Goal: Task Accomplishment & Management: Manage account settings

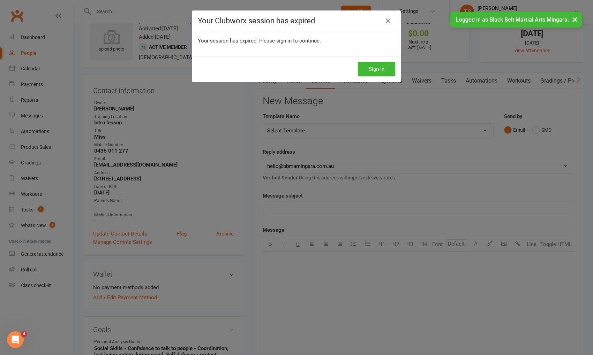
drag, startPoint x: 391, startPoint y: 21, endPoint x: 400, endPoint y: 48, distance: 29.0
click at [391, 21] on icon at bounding box center [388, 21] width 8 height 8
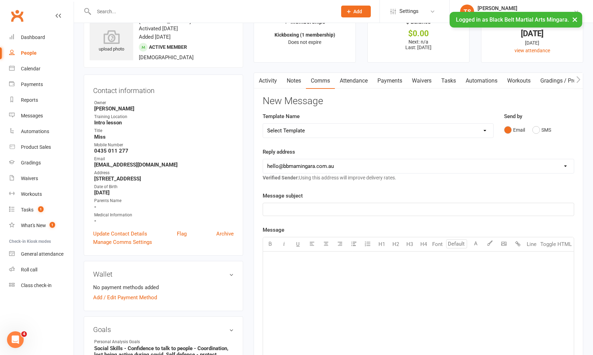
drag, startPoint x: 576, startPoint y: 20, endPoint x: 542, endPoint y: 108, distance: 95.0
click at [576, 20] on button "×" at bounding box center [575, 19] width 13 height 15
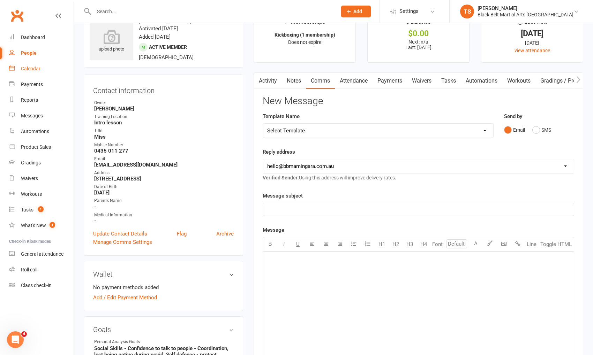
drag, startPoint x: 31, startPoint y: 71, endPoint x: 352, endPoint y: 201, distance: 346.2
click at [31, 71] on div "Calendar" at bounding box center [31, 69] width 20 height 6
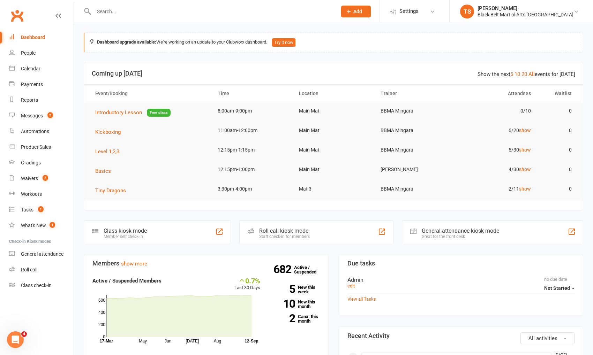
scroll to position [1, 0]
click at [34, 70] on div "Calendar" at bounding box center [31, 69] width 20 height 6
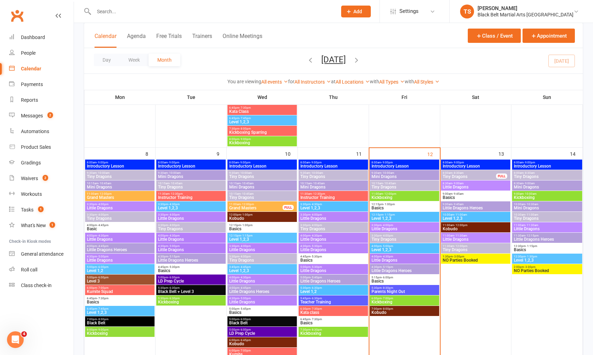
scroll to position [266, 0]
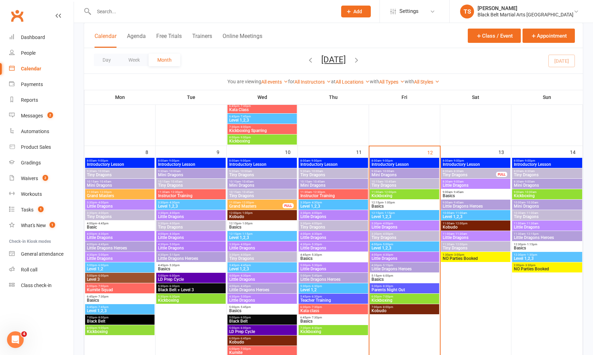
click at [410, 290] on span "Parents Night Out" at bounding box center [404, 290] width 67 height 4
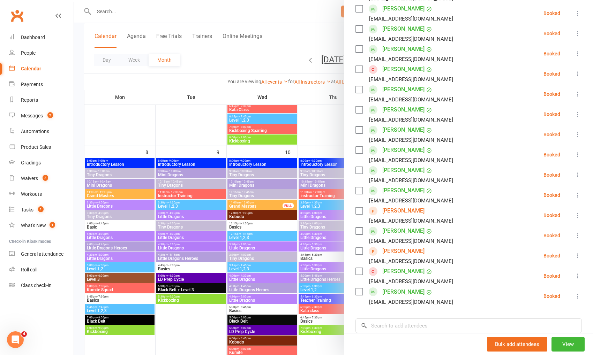
scroll to position [225, 0]
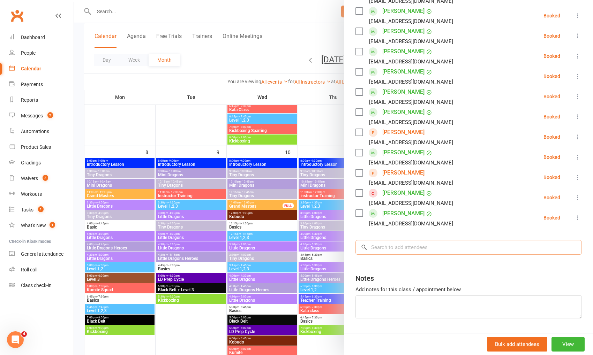
click at [429, 248] on input "search" at bounding box center [468, 247] width 226 height 15
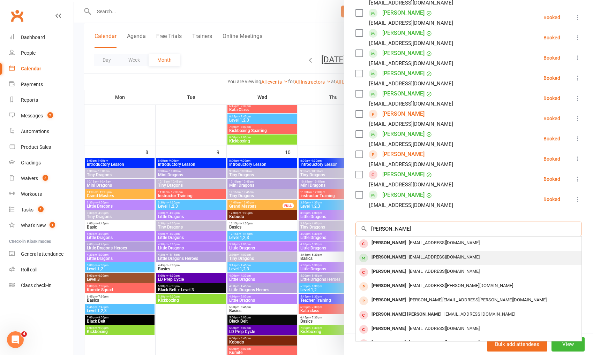
scroll to position [243, 0]
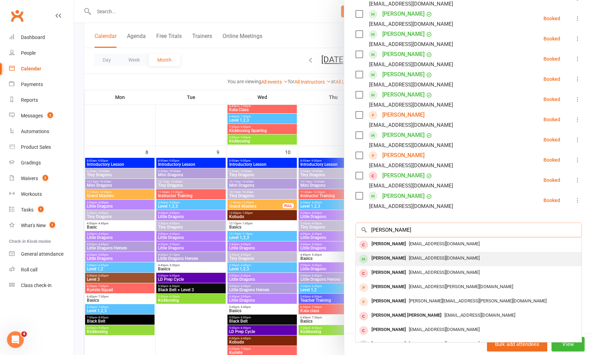
type input "enzo cassar"
click at [424, 256] on span "ryancassar2290@hotmail.com" at bounding box center [444, 258] width 71 height 5
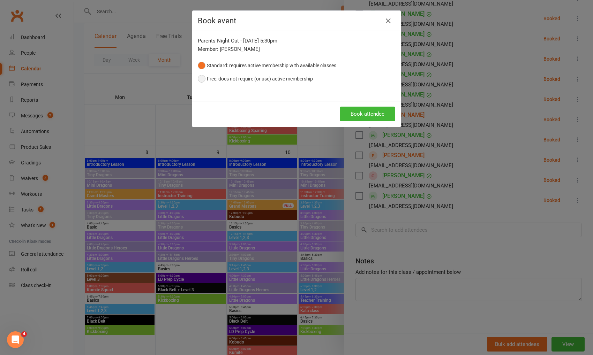
click at [214, 76] on button "Free: does not require (or use) active membership" at bounding box center [255, 78] width 115 height 13
click at [367, 110] on button "Book attendee" at bounding box center [367, 114] width 55 height 15
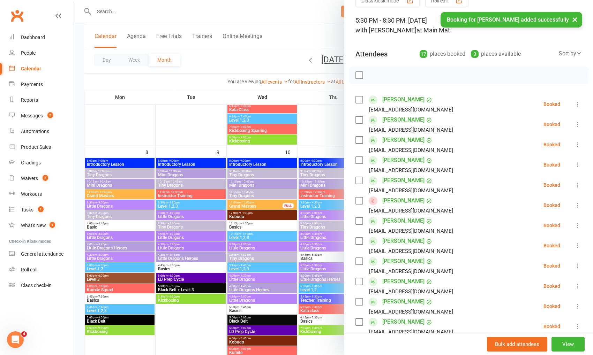
scroll to position [23, 0]
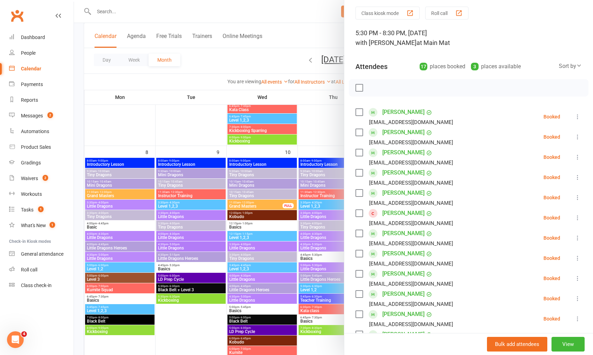
drag, startPoint x: 148, startPoint y: 14, endPoint x: 129, endPoint y: 10, distance: 19.8
click at [148, 13] on div at bounding box center [333, 177] width 519 height 355
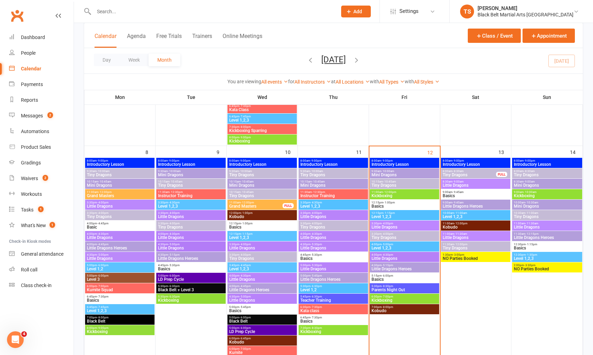
click at [128, 10] on input "text" at bounding box center [212, 12] width 240 height 10
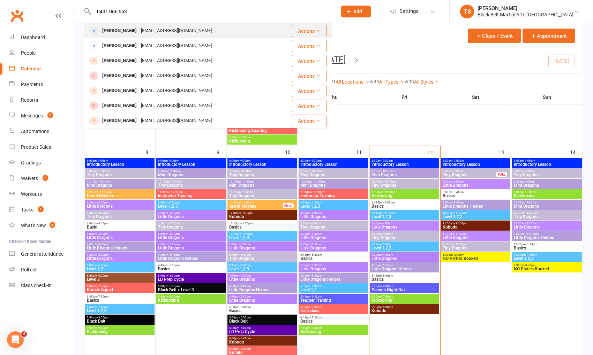
type input "0431 066 553"
click at [155, 33] on div "melany_montecino@yahoo.com" at bounding box center [176, 31] width 75 height 10
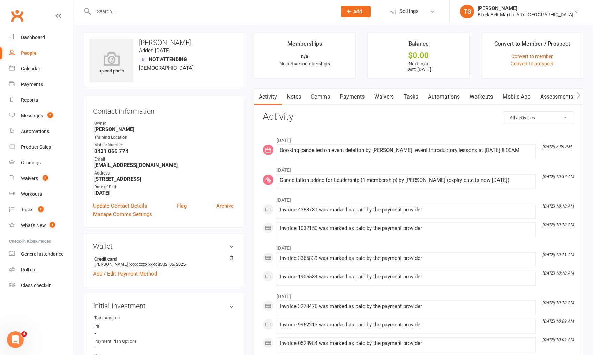
click at [134, 13] on input "text" at bounding box center [212, 12] width 240 height 10
click at [37, 117] on div "Messages" at bounding box center [32, 116] width 22 height 6
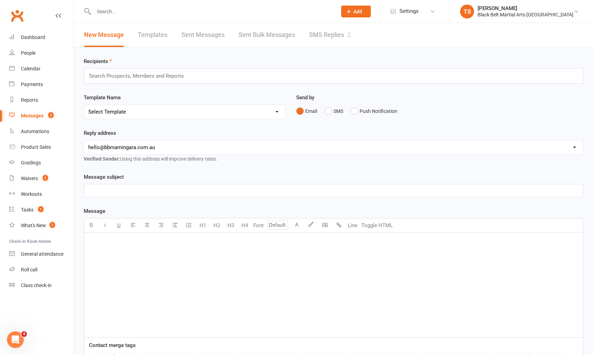
click at [314, 38] on link "SMS Replies 2" at bounding box center [330, 35] width 42 height 24
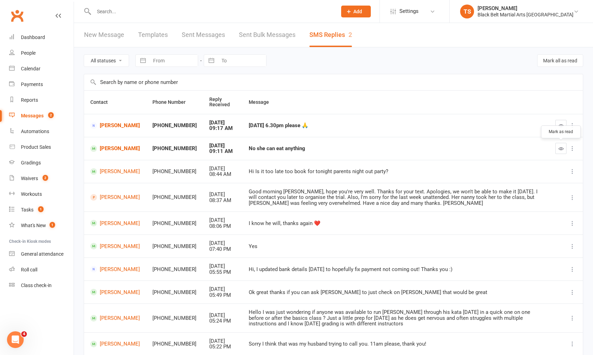
click at [561, 149] on icon "button" at bounding box center [561, 148] width 5 height 5
click at [129, 10] on input "text" at bounding box center [212, 12] width 240 height 10
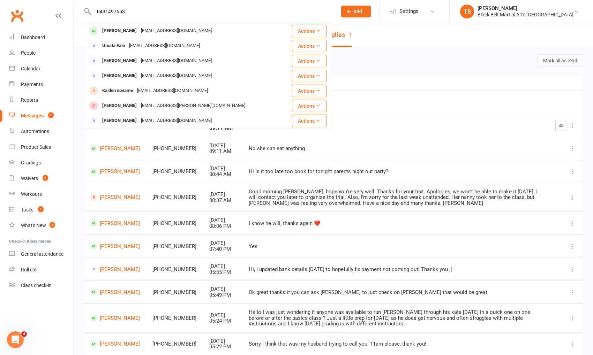
type input "0431497553"
click at [143, 32] on div "Sgrace011@outlook.com" at bounding box center [176, 31] width 75 height 10
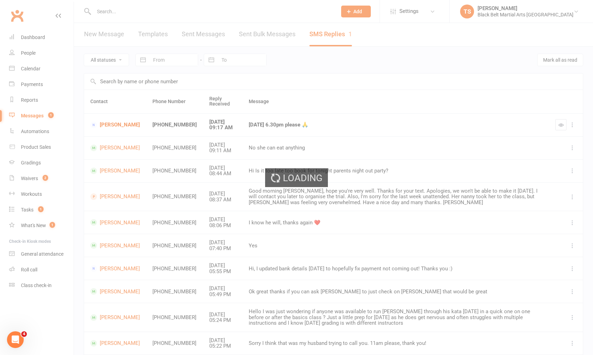
scroll to position [1, 0]
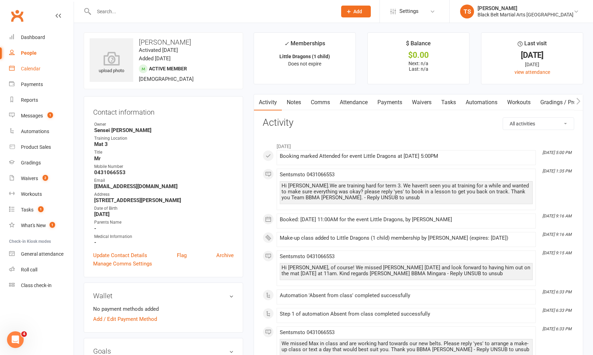
scroll to position [4, 0]
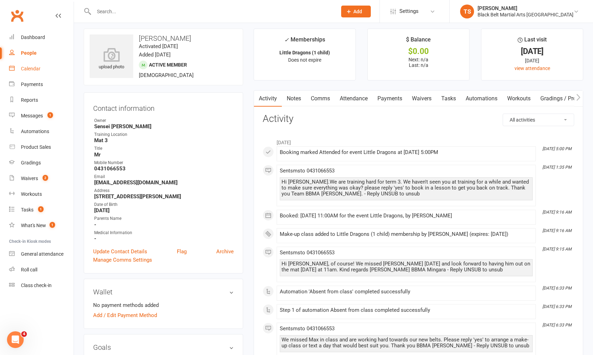
click at [31, 70] on div "Calendar" at bounding box center [31, 69] width 20 height 6
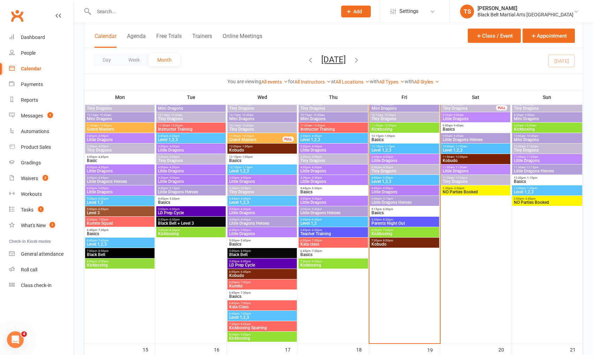
scroll to position [335, 0]
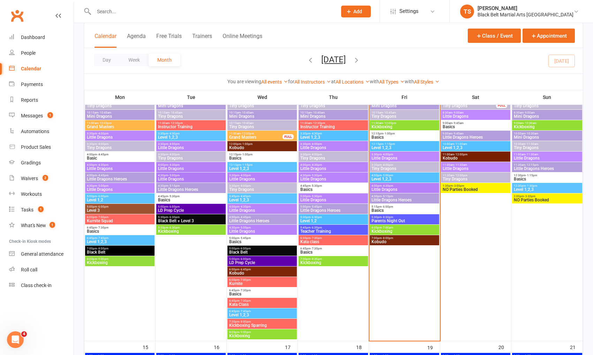
click at [393, 220] on span "Parents Night Out" at bounding box center [404, 221] width 67 height 4
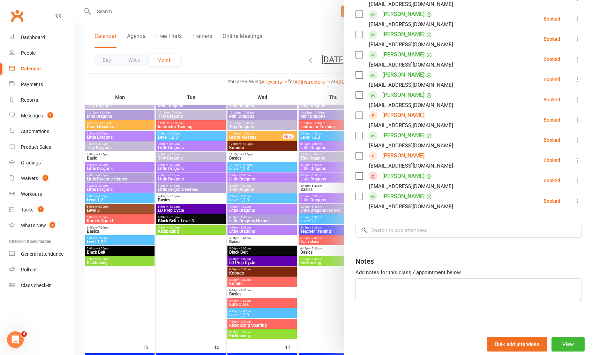
scroll to position [264, 0]
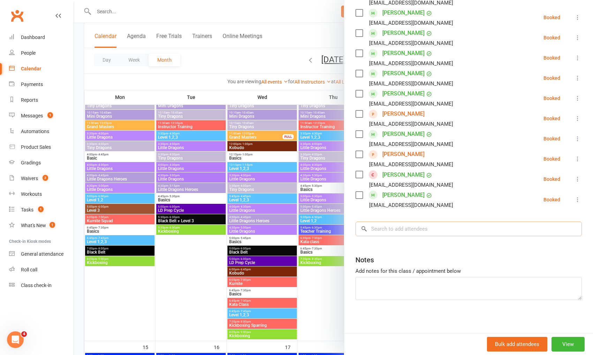
click at [402, 232] on input "search" at bounding box center [468, 229] width 226 height 15
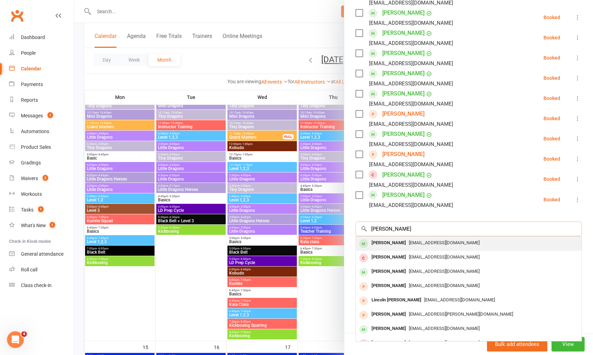
type input "lincoln r"
click at [409, 242] on span "rymill@ozemail.com.au" at bounding box center [444, 242] width 71 height 5
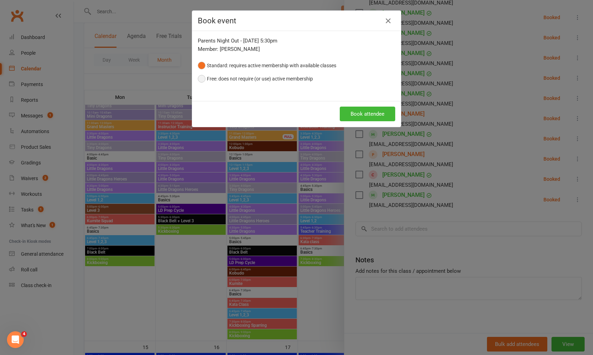
drag, startPoint x: 224, startPoint y: 81, endPoint x: 262, endPoint y: 84, distance: 37.8
click at [225, 81] on button "Free: does not require (or use) active membership" at bounding box center [255, 78] width 115 height 13
drag, startPoint x: 396, startPoint y: 113, endPoint x: 371, endPoint y: 115, distance: 25.2
click at [395, 113] on div "Book attendee" at bounding box center [296, 114] width 209 height 26
click at [371, 115] on button "Book attendee" at bounding box center [367, 114] width 55 height 15
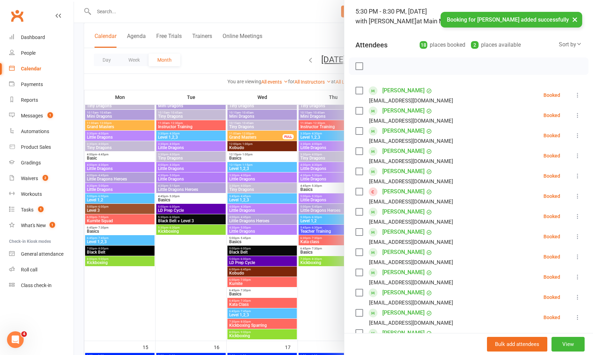
scroll to position [0, 0]
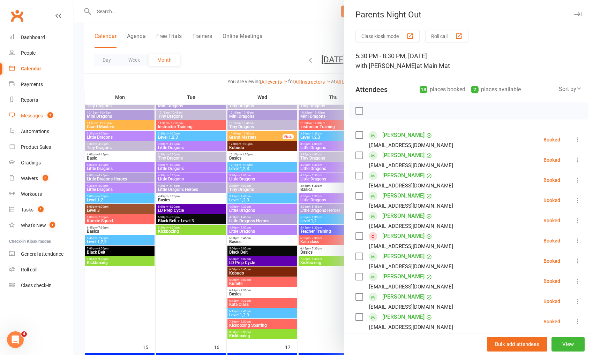
click at [30, 117] on div "Messages" at bounding box center [32, 116] width 22 height 6
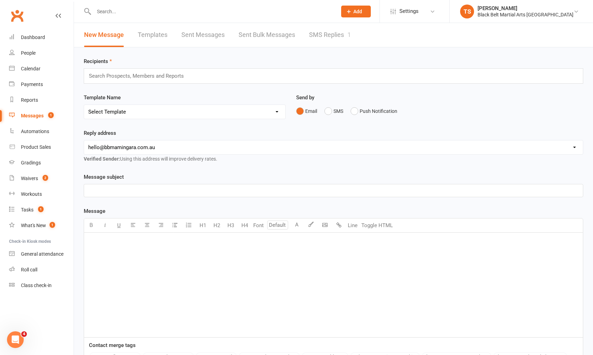
click at [150, 9] on input "text" at bounding box center [212, 12] width 240 height 10
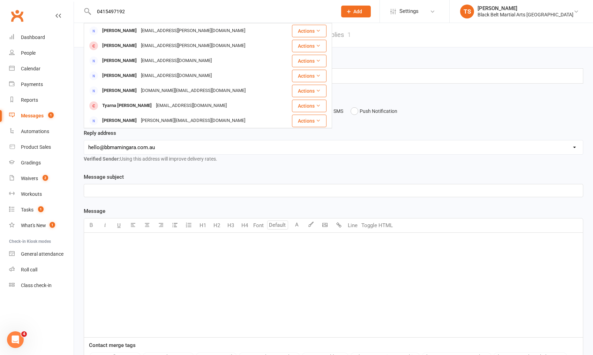
type input "0415497192"
click at [118, 32] on div "Tracy Macdonald" at bounding box center [119, 31] width 39 height 10
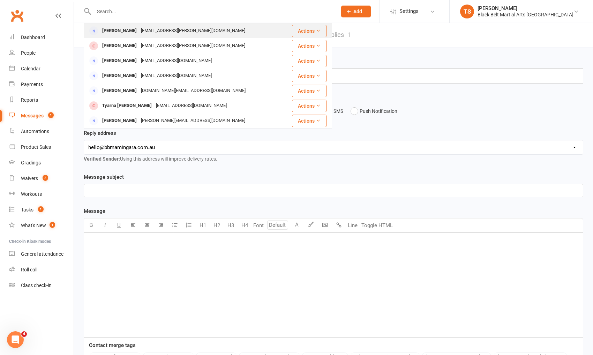
scroll to position [2, 0]
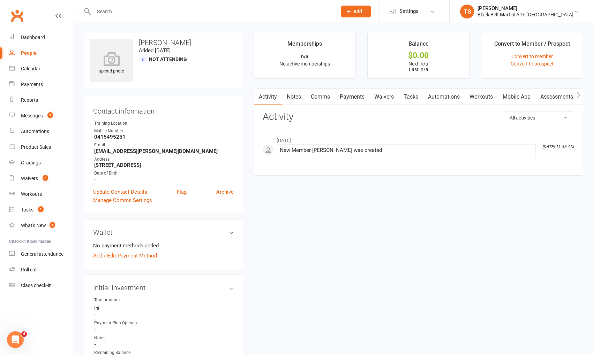
click at [112, 9] on input "text" at bounding box center [212, 12] width 240 height 10
click at [156, 5] on div at bounding box center [208, 11] width 248 height 23
click at [129, 7] on input "text" at bounding box center [212, 12] width 240 height 10
click at [35, 71] on div "Calendar" at bounding box center [31, 69] width 20 height 6
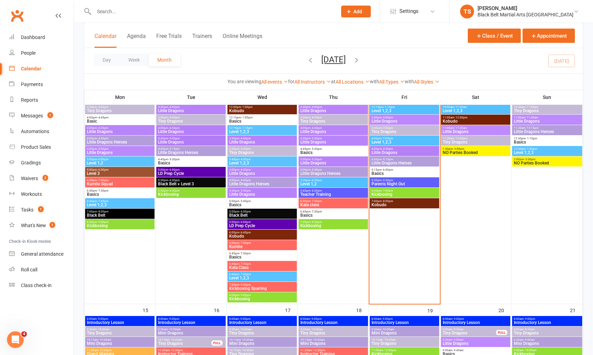
scroll to position [371, 0]
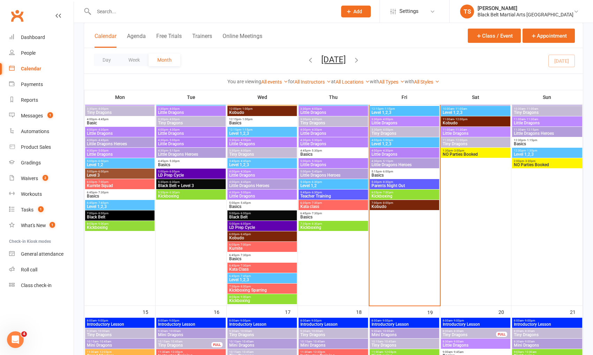
click at [401, 184] on span "Parents Night Out" at bounding box center [404, 186] width 67 height 4
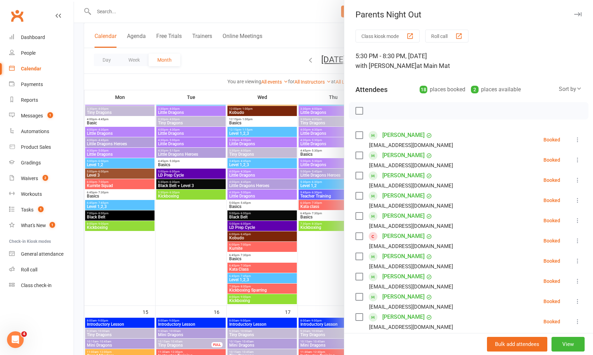
scroll to position [1, 0]
click at [576, 159] on icon at bounding box center [577, 159] width 7 height 7
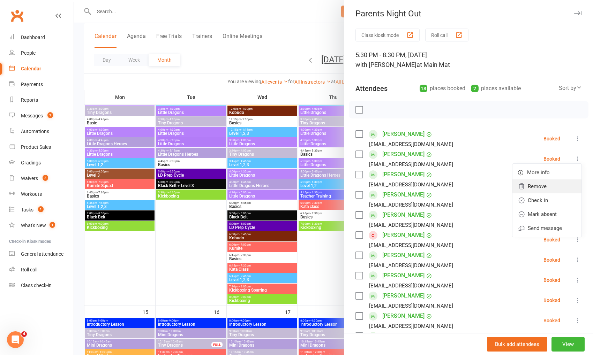
click at [564, 191] on link "Remove" at bounding box center [546, 187] width 69 height 14
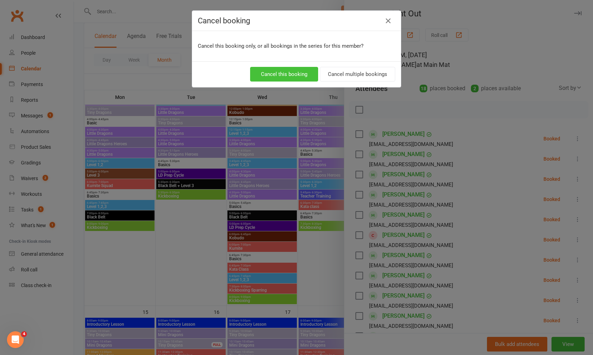
click at [292, 70] on button "Cancel this booking" at bounding box center [284, 74] width 68 height 15
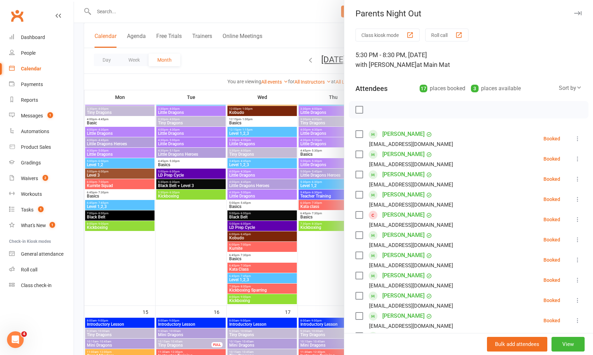
click at [578, 159] on icon at bounding box center [577, 159] width 7 height 7
click at [557, 184] on link "Remove" at bounding box center [546, 187] width 69 height 14
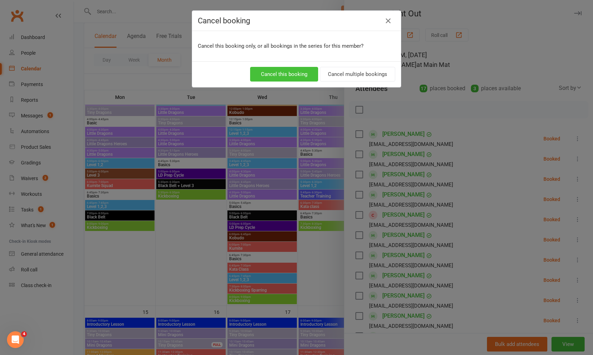
click at [308, 68] on button "Cancel this booking" at bounding box center [284, 74] width 68 height 15
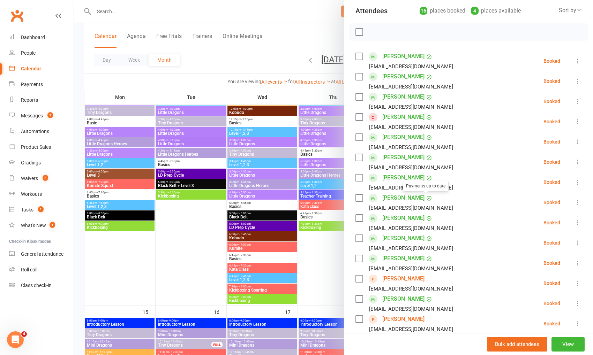
scroll to position [79, 0]
click at [579, 142] on icon at bounding box center [577, 141] width 7 height 7
click at [559, 172] on link "Remove" at bounding box center [546, 169] width 69 height 14
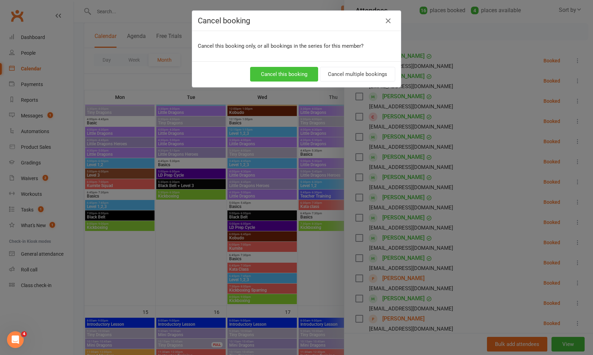
click at [296, 73] on button "Cancel this booking" at bounding box center [284, 74] width 68 height 15
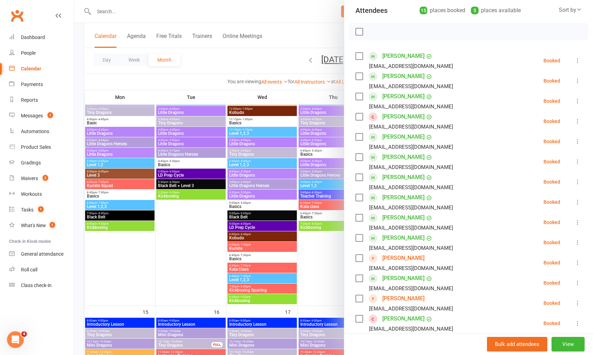
click at [127, 10] on div at bounding box center [333, 177] width 519 height 355
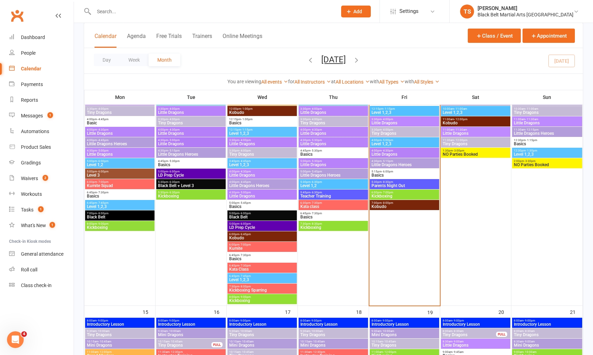
click at [116, 12] on input "text" at bounding box center [212, 12] width 240 height 10
type input "aariv"
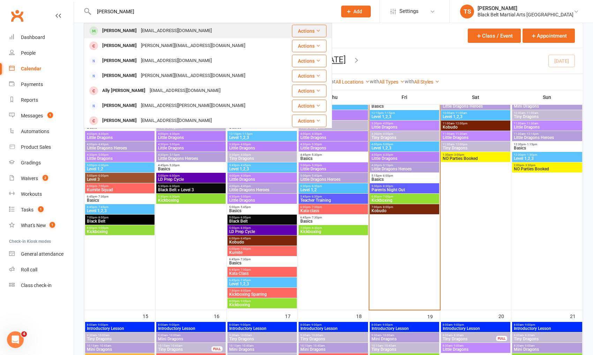
click at [124, 31] on div "Aariv Naidu" at bounding box center [119, 31] width 39 height 10
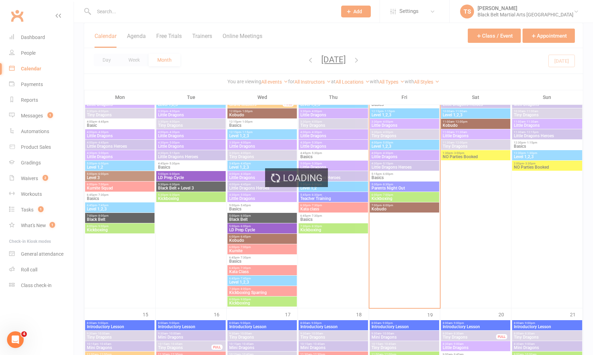
scroll to position [369, 0]
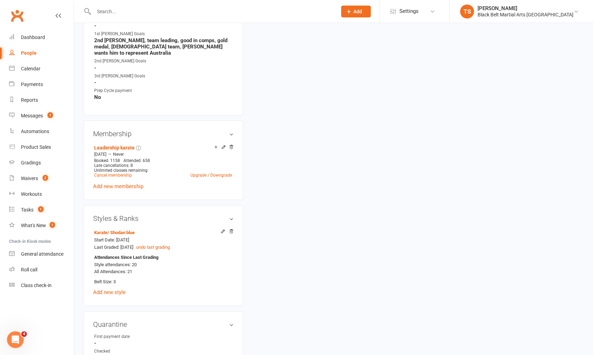
scroll to position [1, 0]
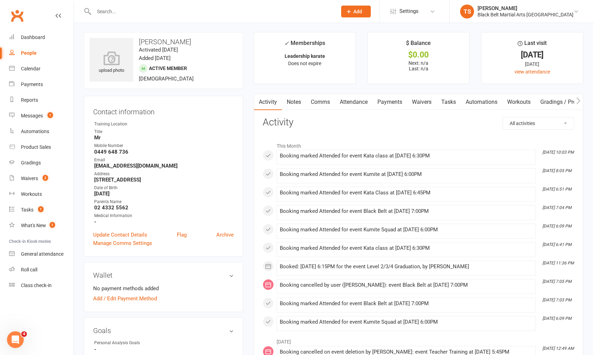
click at [134, 12] on input "text" at bounding box center [212, 12] width 240 height 10
click at [141, 9] on input "text" at bounding box center [212, 12] width 240 height 10
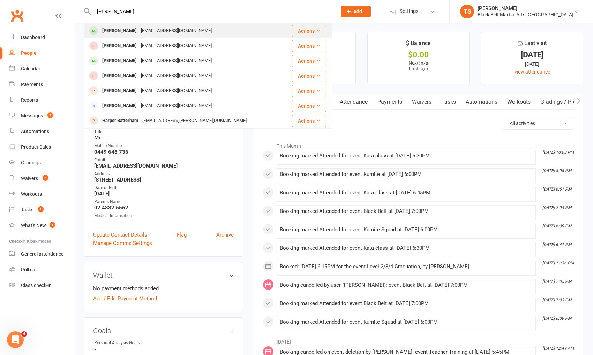
type input "tony batter"
click at [130, 31] on div "Tony Batterham" at bounding box center [119, 31] width 39 height 10
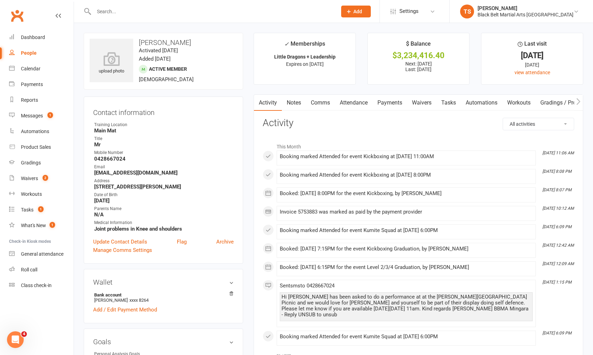
click at [327, 104] on link "Comms" at bounding box center [320, 103] width 29 height 16
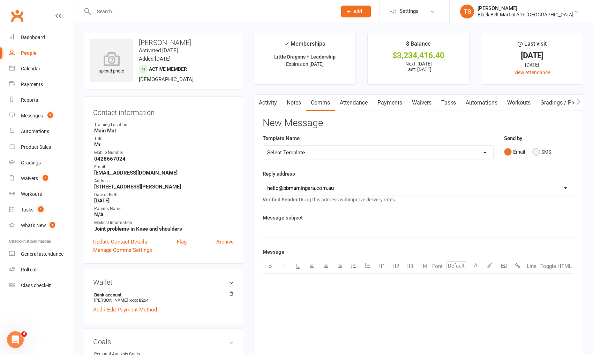
drag, startPoint x: 533, startPoint y: 151, endPoint x: 525, endPoint y: 155, distance: 9.1
click at [533, 150] on button "SMS" at bounding box center [541, 151] width 19 height 13
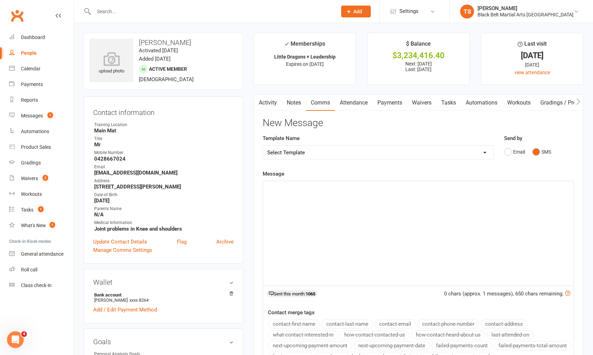
click at [412, 184] on p "﻿" at bounding box center [418, 188] width 302 height 8
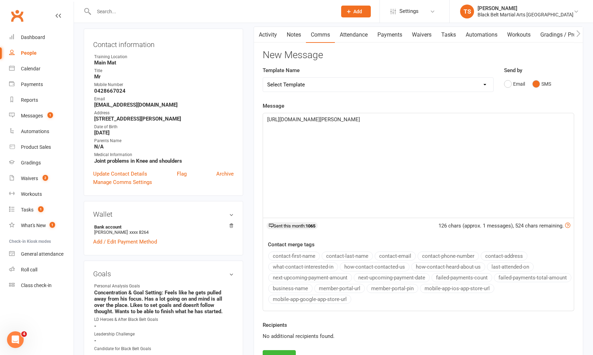
scroll to position [88, 0]
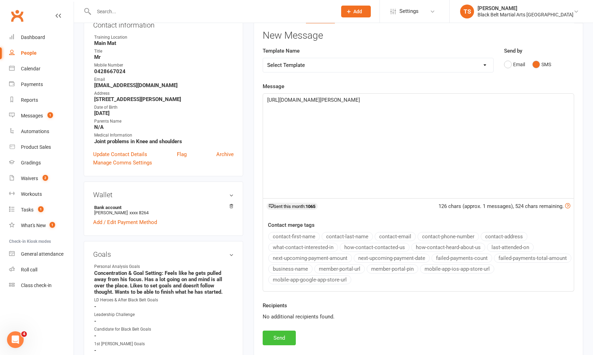
click at [284, 333] on button "Send" at bounding box center [279, 338] width 33 height 15
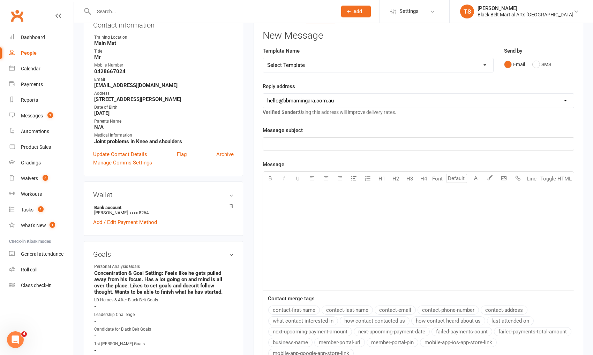
click at [112, 13] on input "text" at bounding box center [212, 12] width 240 height 10
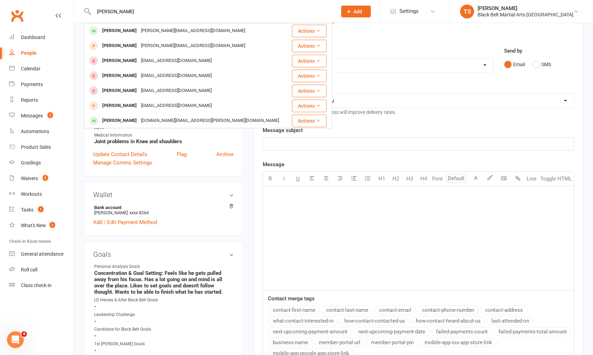
type input "jack timp"
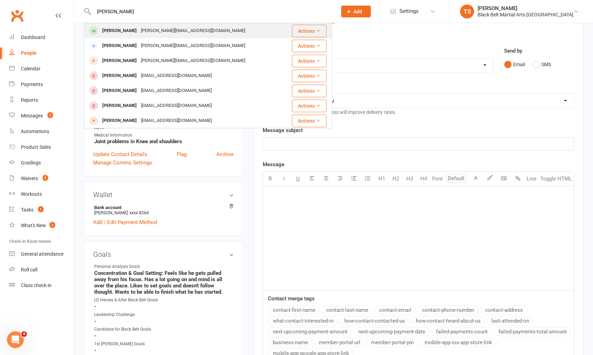
click at [112, 30] on div "Jack Timp" at bounding box center [119, 31] width 39 height 10
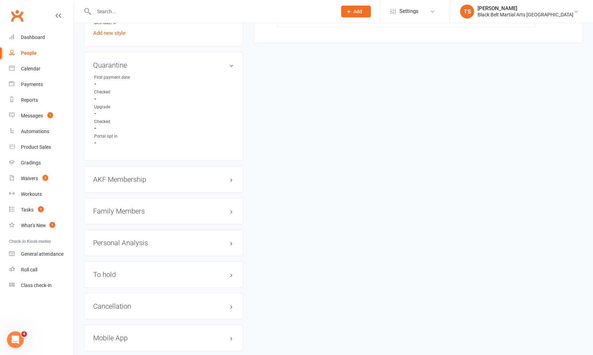
scroll to position [711, 0]
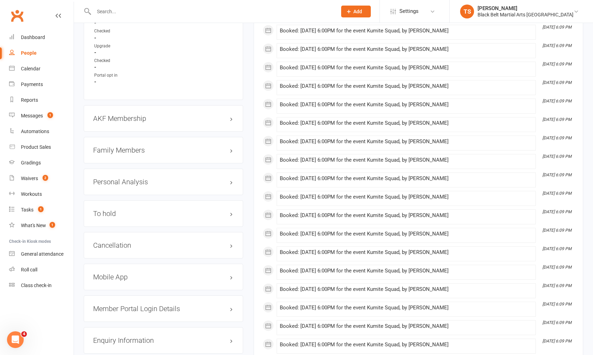
click at [128, 147] on h3 "Family Members" at bounding box center [163, 151] width 141 height 8
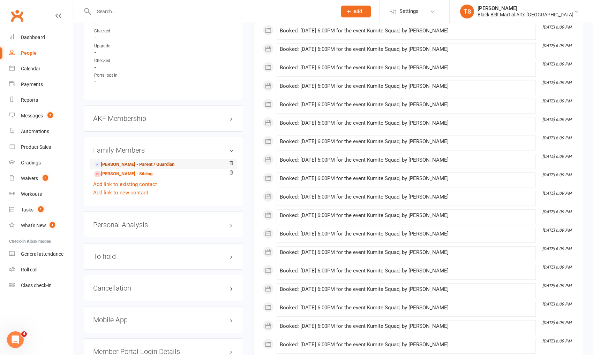
click at [119, 161] on link "Lisa Timp - Parent / Guardian" at bounding box center [134, 164] width 80 height 7
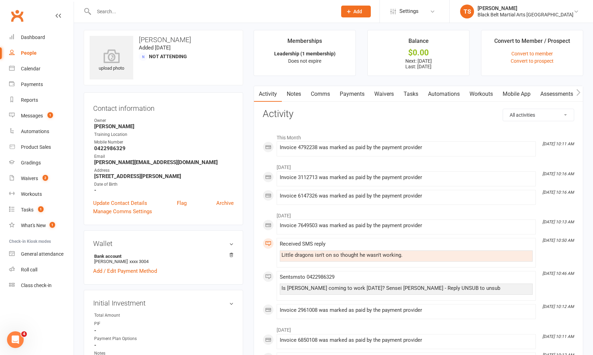
scroll to position [4, 0]
click at [28, 117] on div "Messages" at bounding box center [32, 116] width 22 height 6
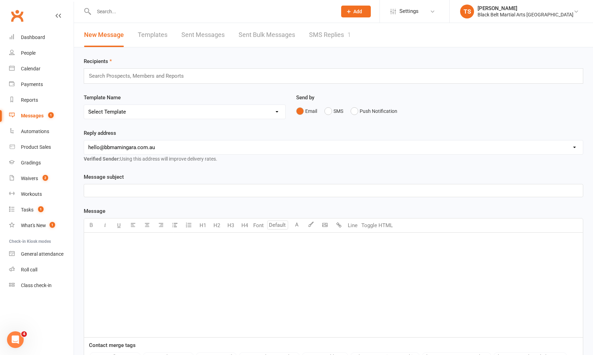
click at [336, 36] on link "SMS Replies 1" at bounding box center [330, 35] width 42 height 24
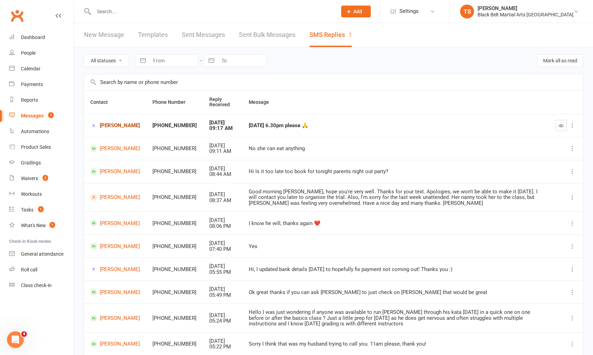
click at [111, 127] on link "Gemma Bardsley" at bounding box center [115, 125] width 50 height 7
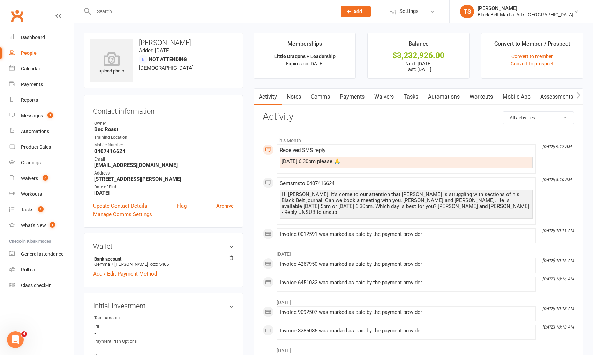
click at [317, 98] on link "Comms" at bounding box center [320, 97] width 29 height 16
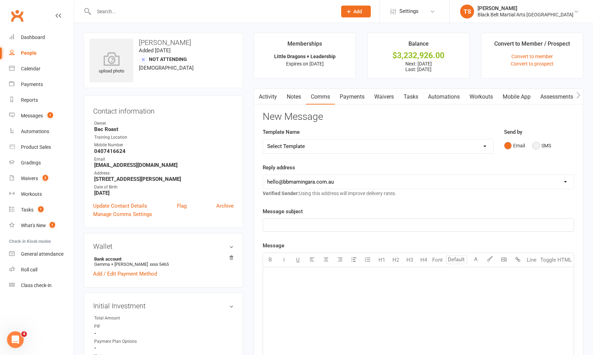
click at [539, 147] on button "SMS" at bounding box center [541, 145] width 19 height 13
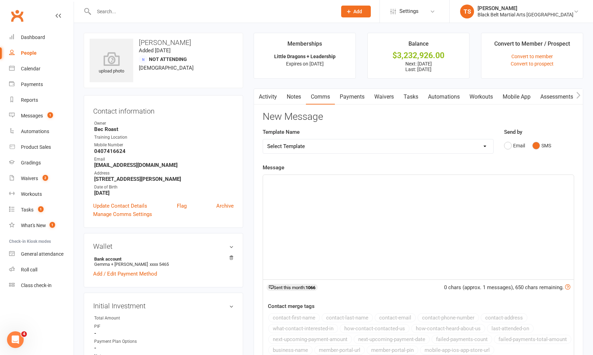
click at [388, 198] on div "﻿" at bounding box center [418, 227] width 311 height 105
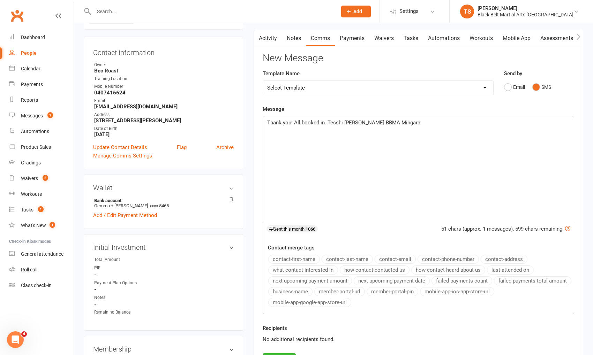
scroll to position [123, 0]
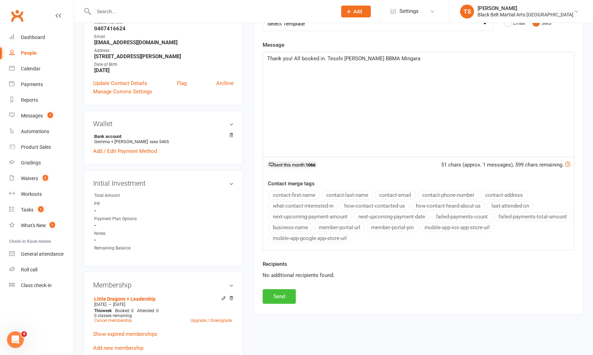
click at [281, 292] on button "Send" at bounding box center [279, 297] width 33 height 15
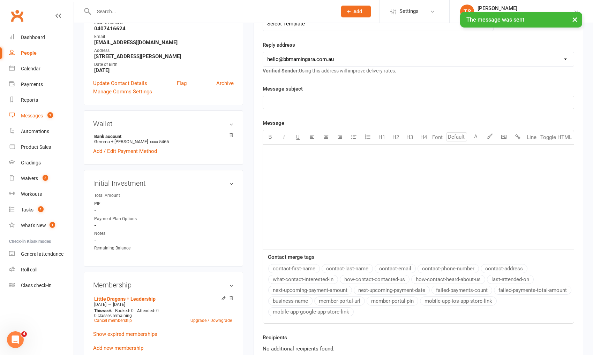
click at [33, 117] on div "Messages" at bounding box center [32, 116] width 22 height 6
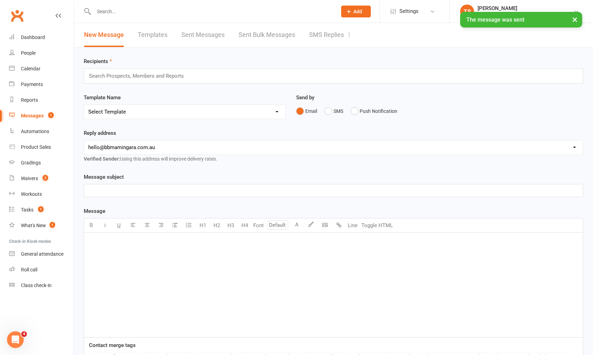
click at [329, 36] on link "SMS Replies 1" at bounding box center [330, 35] width 42 height 24
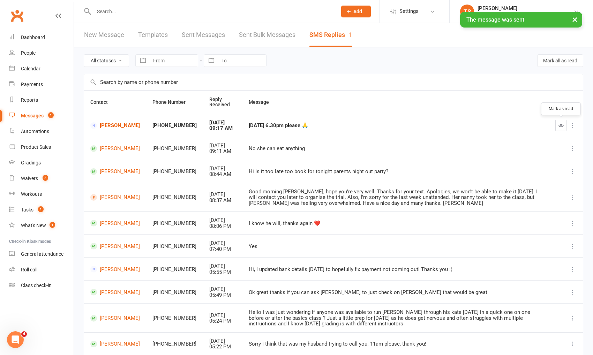
click at [561, 126] on icon "button" at bounding box center [561, 125] width 5 height 5
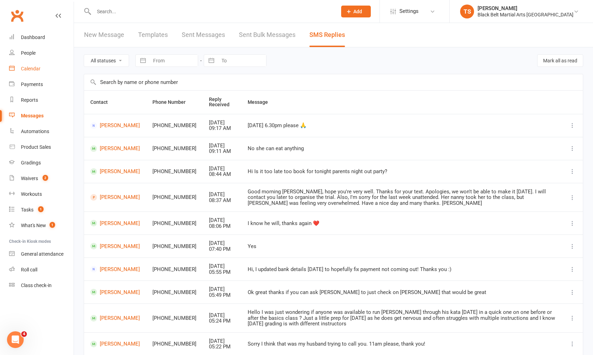
click at [29, 73] on link "Calendar" at bounding box center [41, 69] width 65 height 16
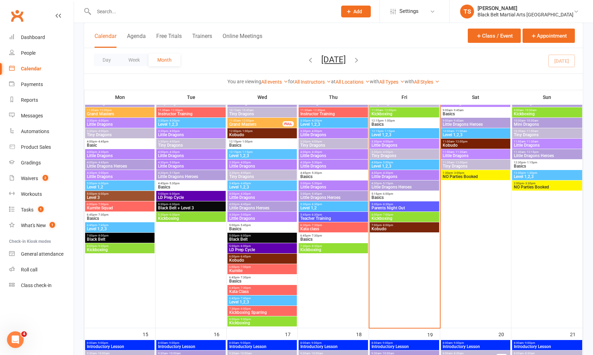
scroll to position [344, 0]
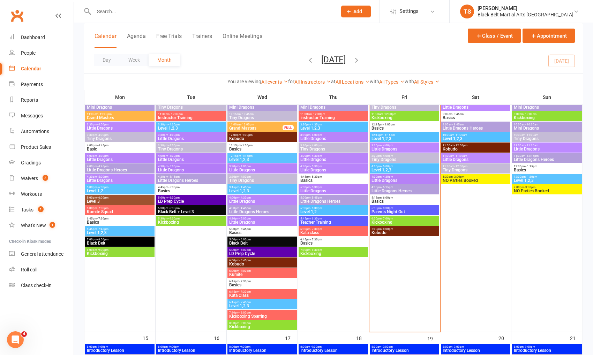
click at [404, 211] on span "Parents Night Out" at bounding box center [404, 212] width 67 height 4
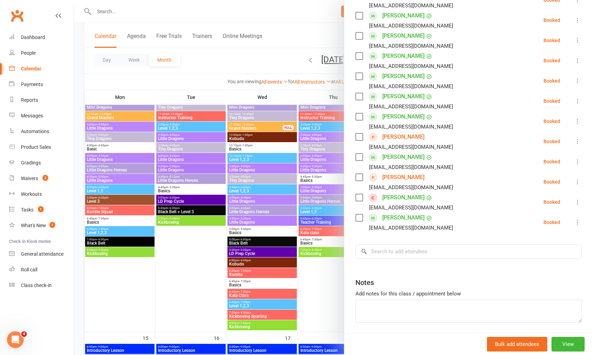
scroll to position [224, 0]
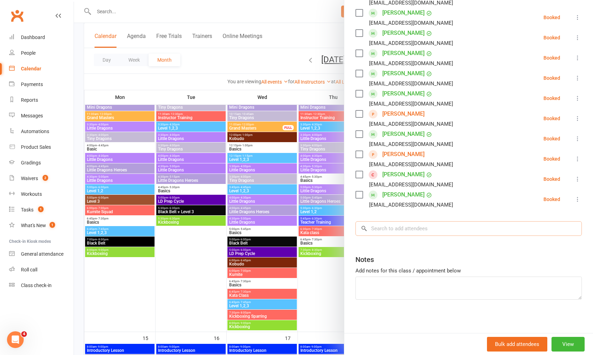
click at [431, 228] on input "search" at bounding box center [468, 229] width 226 height 15
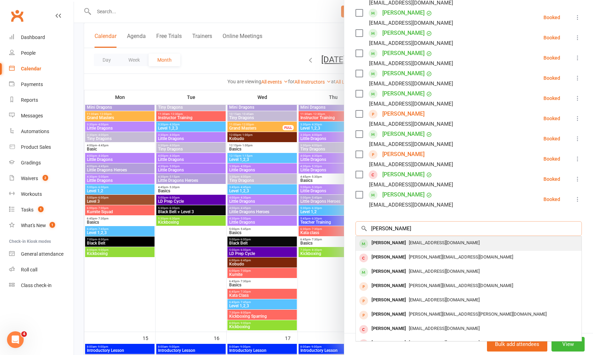
type input "max swain"
click at [420, 242] on span "Sgrace011@outlook.com" at bounding box center [444, 242] width 71 height 5
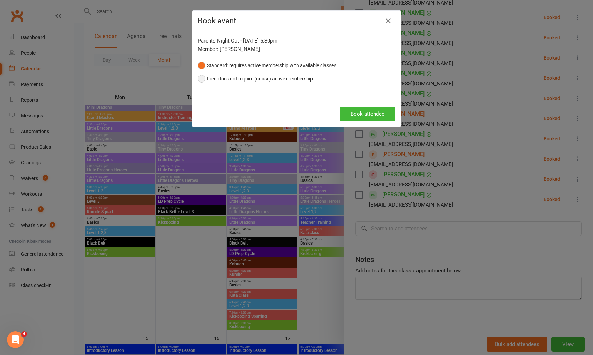
drag, startPoint x: 256, startPoint y: 79, endPoint x: 261, endPoint y: 83, distance: 6.6
click at [256, 79] on button "Free: does not require (or use) active membership" at bounding box center [255, 78] width 115 height 13
click at [356, 115] on button "Book attendee" at bounding box center [367, 114] width 55 height 15
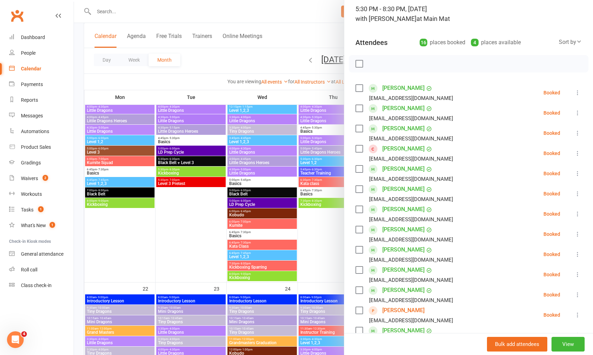
scroll to position [692, 0]
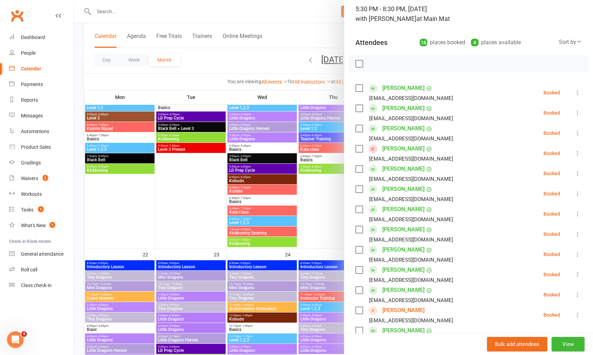
click at [244, 61] on div at bounding box center [333, 177] width 519 height 355
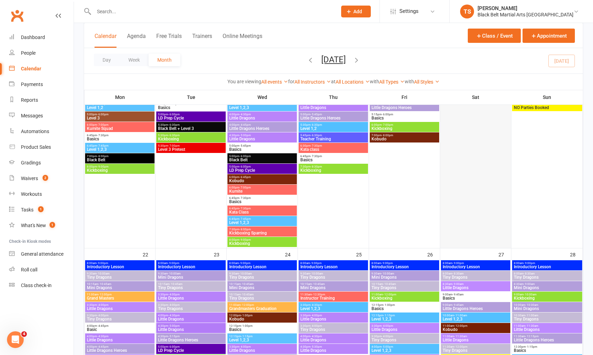
scroll to position [693, 0]
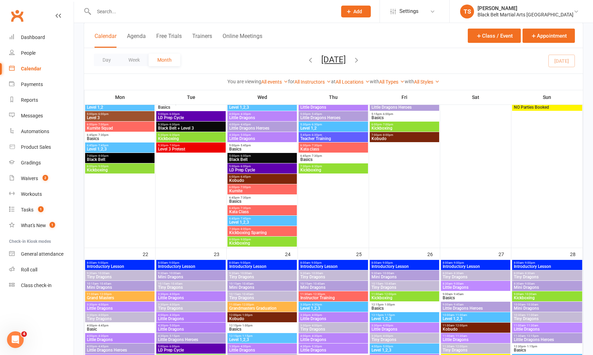
drag, startPoint x: 32, startPoint y: 68, endPoint x: 296, endPoint y: 158, distance: 279.3
click at [32, 68] on div "Calendar" at bounding box center [31, 69] width 20 height 6
drag, startPoint x: 30, startPoint y: 70, endPoint x: 39, endPoint y: 82, distance: 15.0
click at [30, 70] on div "Calendar" at bounding box center [31, 69] width 20 height 6
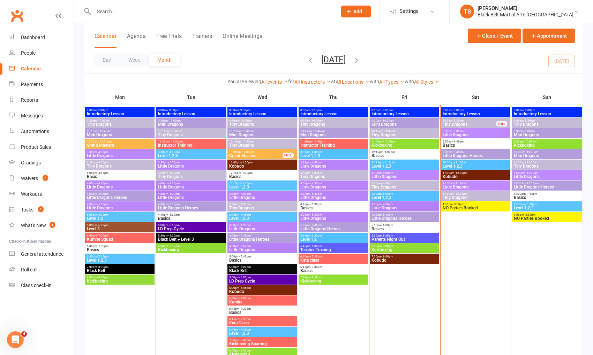
scroll to position [316, 0]
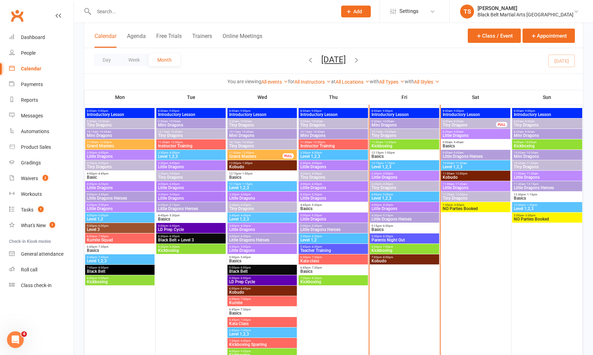
click at [379, 121] on span "9:30am - 10:00am" at bounding box center [404, 121] width 67 height 3
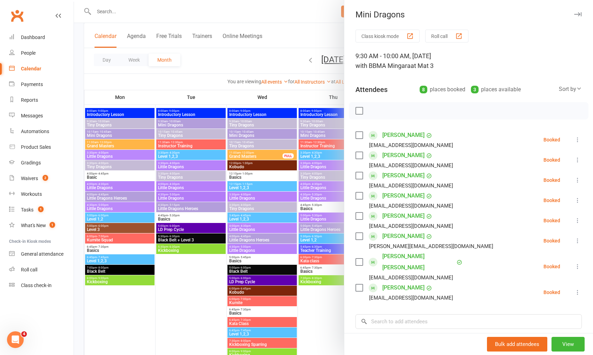
click at [360, 139] on label at bounding box center [358, 135] width 7 height 7
drag, startPoint x: 357, startPoint y: 155, endPoint x: 359, endPoint y: 161, distance: 6.5
click at [357, 155] on label at bounding box center [358, 155] width 7 height 7
click at [359, 174] on label at bounding box center [358, 175] width 7 height 7
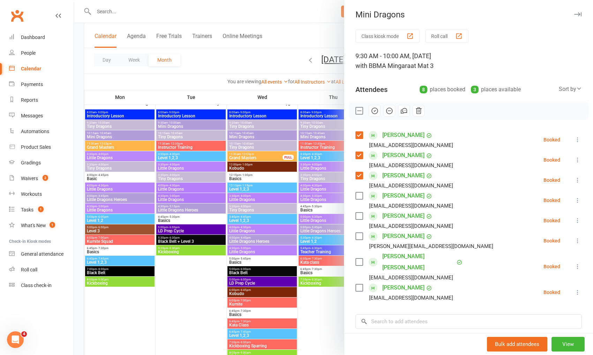
scroll to position [314, 0]
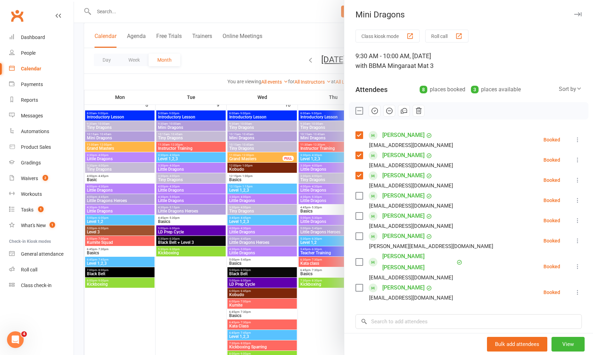
click at [359, 193] on label at bounding box center [358, 196] width 7 height 7
click at [360, 214] on label at bounding box center [358, 216] width 7 height 7
click at [358, 235] on label at bounding box center [358, 236] width 7 height 7
drag, startPoint x: 361, startPoint y: 237, endPoint x: 368, endPoint y: 247, distance: 12.0
click at [361, 237] on label at bounding box center [358, 236] width 7 height 7
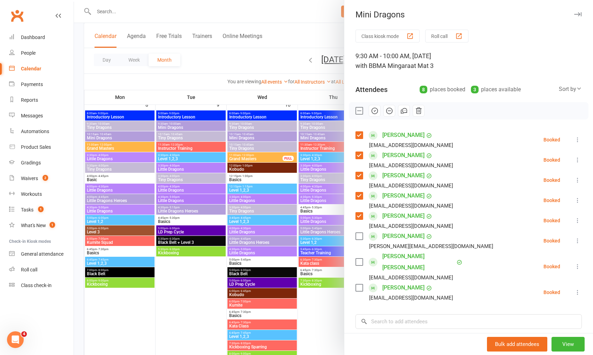
click at [360, 285] on label at bounding box center [358, 288] width 7 height 7
click at [375, 113] on icon "button" at bounding box center [375, 111] width 8 height 8
click at [577, 241] on icon at bounding box center [577, 241] width 7 height 7
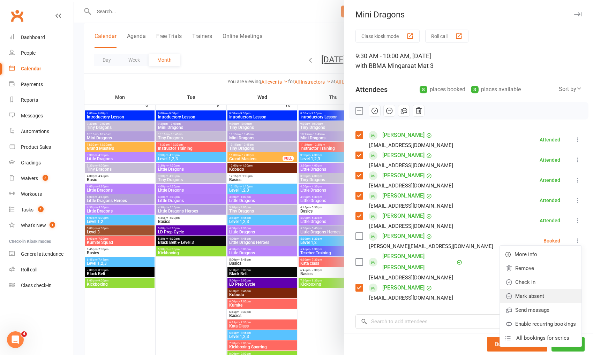
click at [568, 292] on link "Mark absent" at bounding box center [541, 297] width 82 height 14
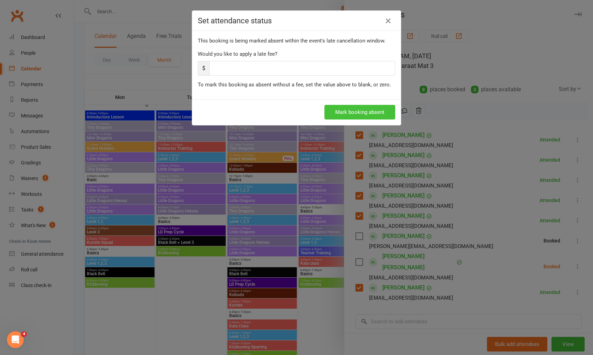
drag, startPoint x: 371, startPoint y: 113, endPoint x: 375, endPoint y: 120, distance: 8.0
click at [371, 113] on button "Mark booking absent" at bounding box center [359, 112] width 71 height 15
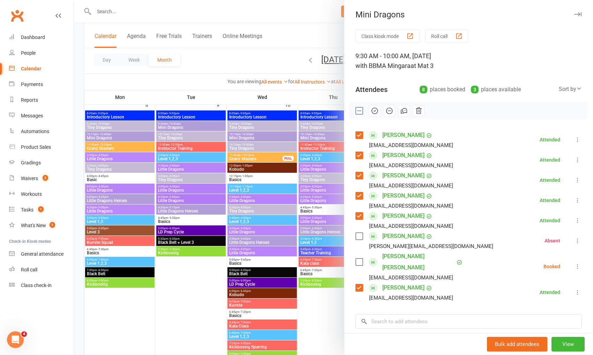
click at [578, 263] on icon at bounding box center [577, 266] width 7 height 7
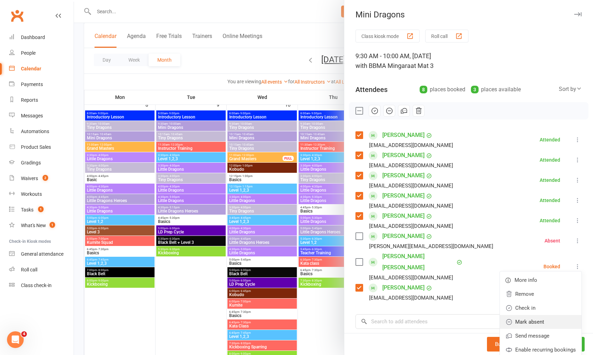
click at [571, 315] on link "Mark absent" at bounding box center [541, 322] width 82 height 14
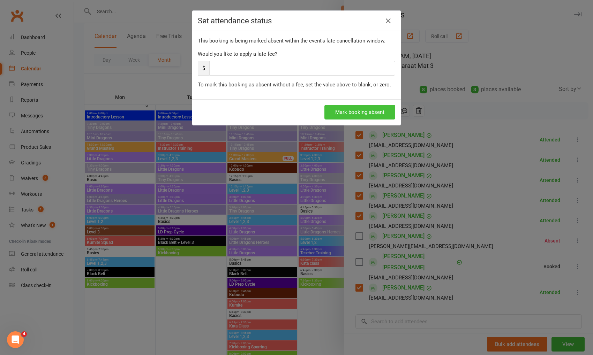
drag, startPoint x: 352, startPoint y: 114, endPoint x: 372, endPoint y: 125, distance: 22.0
click at [352, 114] on button "Mark booking absent" at bounding box center [359, 112] width 71 height 15
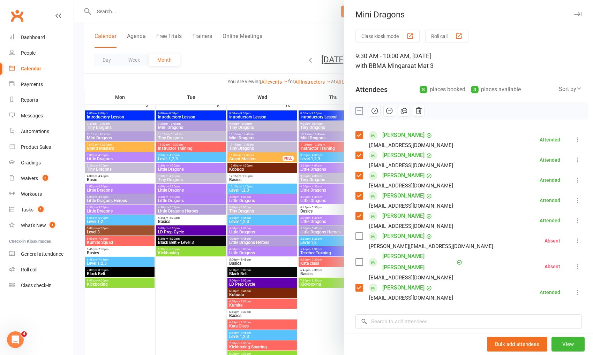
drag, startPoint x: 245, startPoint y: 63, endPoint x: 379, endPoint y: 153, distance: 161.2
click at [245, 63] on div at bounding box center [333, 177] width 519 height 355
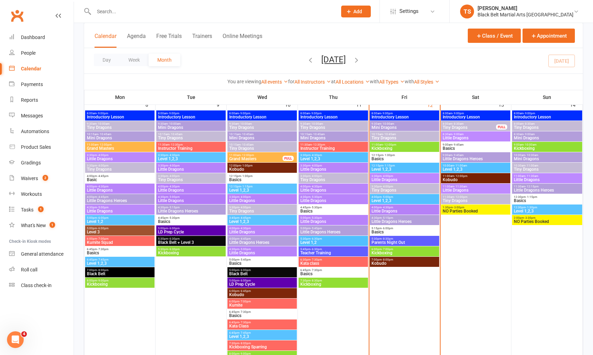
click at [386, 138] on span "Tiny Dragons" at bounding box center [404, 138] width 67 height 4
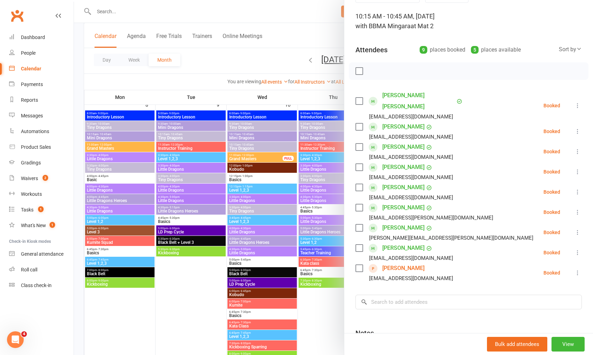
scroll to position [45, 0]
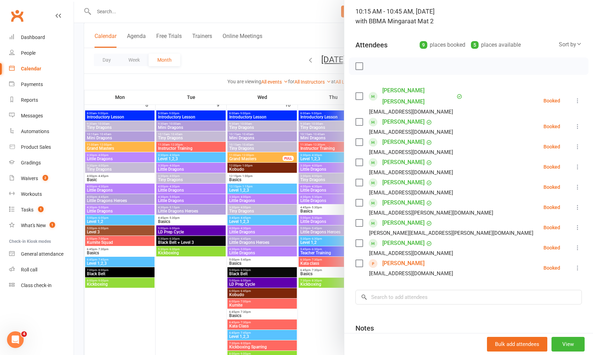
click at [358, 93] on label at bounding box center [358, 96] width 7 height 7
click at [360, 119] on label at bounding box center [358, 122] width 7 height 7
click at [358, 139] on label at bounding box center [358, 142] width 7 height 7
click at [358, 159] on label at bounding box center [358, 162] width 7 height 7
click at [359, 179] on label at bounding box center [358, 182] width 7 height 7
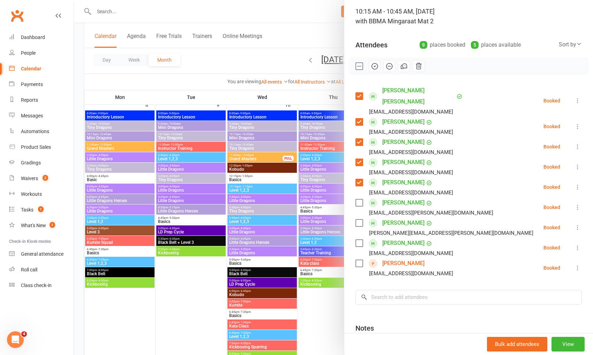
click at [360, 200] on label at bounding box center [358, 203] width 7 height 7
click at [359, 220] on label at bounding box center [358, 223] width 7 height 7
click at [357, 240] on label at bounding box center [358, 243] width 7 height 7
drag, startPoint x: 358, startPoint y: 252, endPoint x: 469, endPoint y: 231, distance: 113.2
click at [358, 260] on label at bounding box center [358, 263] width 7 height 7
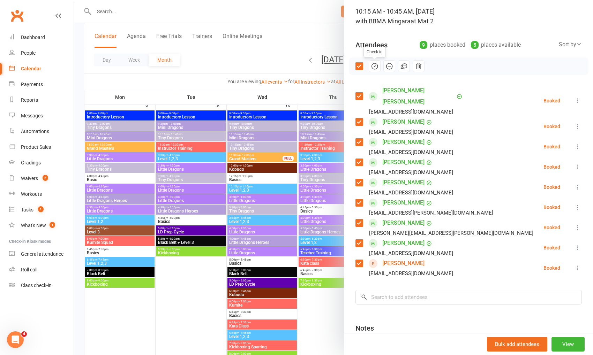
click at [374, 64] on icon "button" at bounding box center [375, 66] width 8 height 8
click at [271, 59] on div at bounding box center [333, 177] width 519 height 355
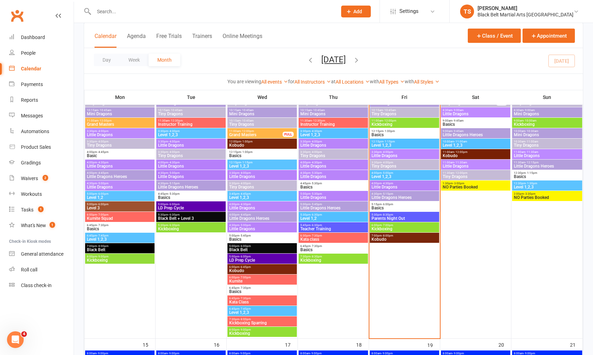
click at [165, 15] on input "text" at bounding box center [212, 12] width 240 height 10
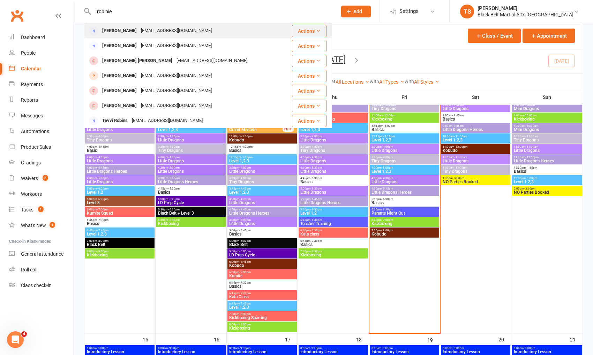
scroll to position [0, 0]
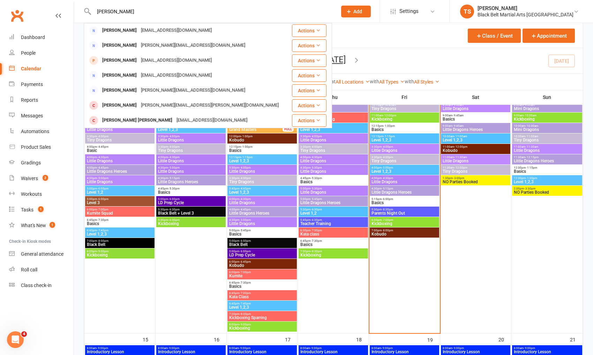
type input "robbie cham"
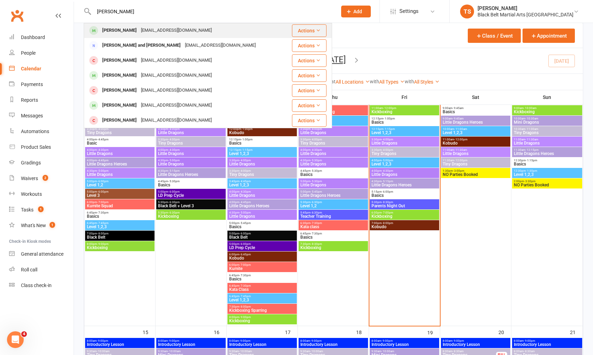
click at [132, 34] on div "Robbie Chamber" at bounding box center [119, 30] width 39 height 10
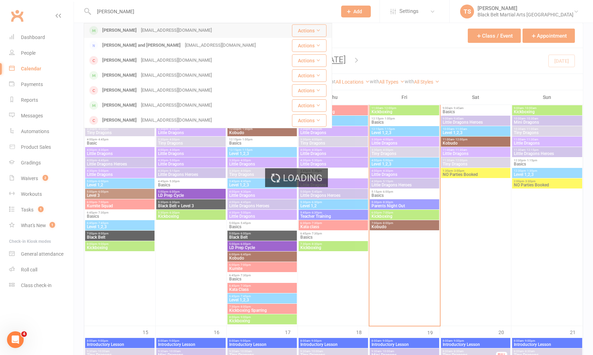
scroll to position [349, 0]
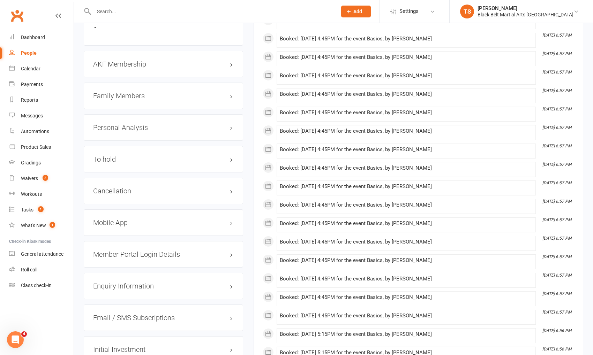
scroll to position [730, 0]
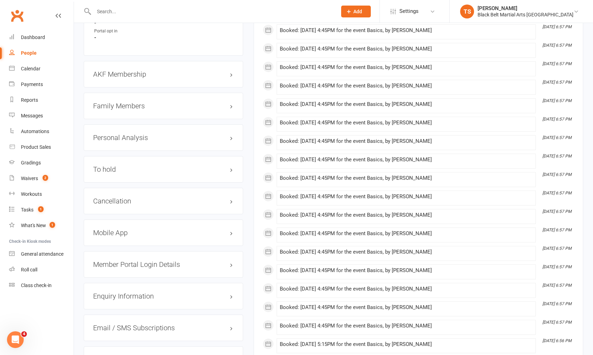
drag, startPoint x: 114, startPoint y: 100, endPoint x: 116, endPoint y: 107, distance: 7.4
click at [114, 102] on h3 "Family Members" at bounding box center [163, 106] width 141 height 8
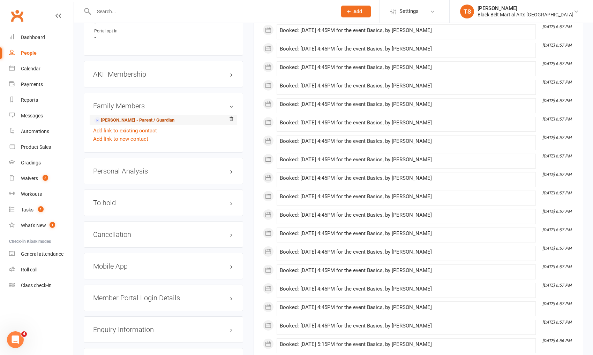
click at [119, 117] on link "Amanda elvy - Parent / Guardian" at bounding box center [134, 120] width 80 height 7
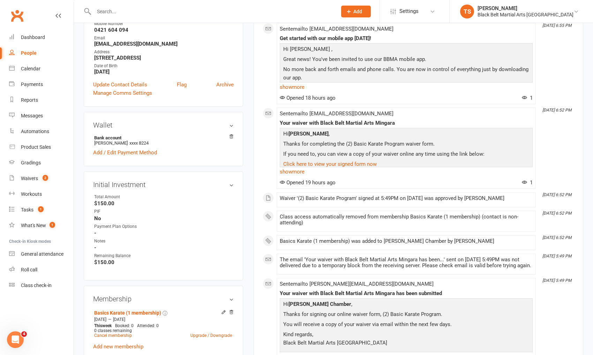
scroll to position [131, 0]
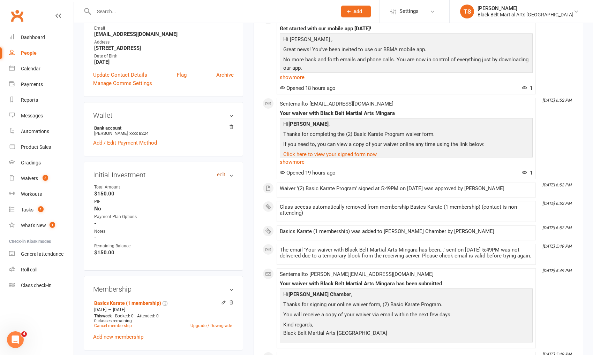
click at [220, 174] on link "edit" at bounding box center [221, 175] width 8 height 6
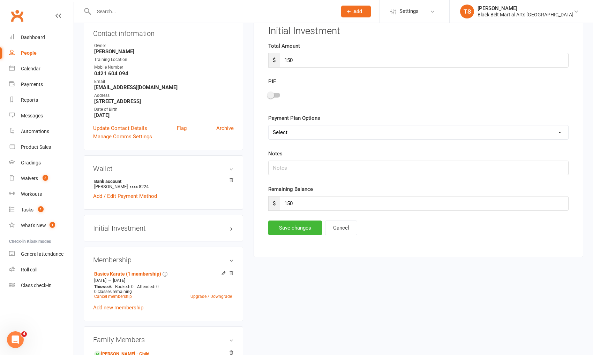
scroll to position [53, 0]
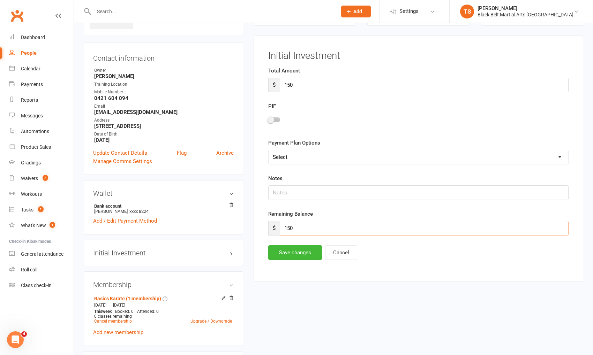
drag, startPoint x: 299, startPoint y: 227, endPoint x: 283, endPoint y: 227, distance: 16.1
click at [283, 227] on input "150" at bounding box center [424, 228] width 289 height 15
type input "50"
click at [297, 190] on input "text" at bounding box center [418, 193] width 300 height 15
type input "Paid $50, remaining to be paid via AKV"
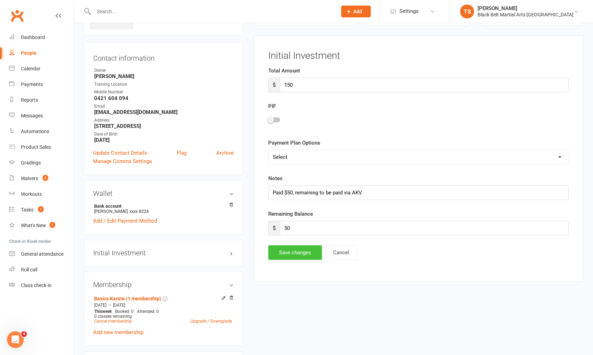
click at [314, 253] on button "Save changes" at bounding box center [295, 253] width 54 height 15
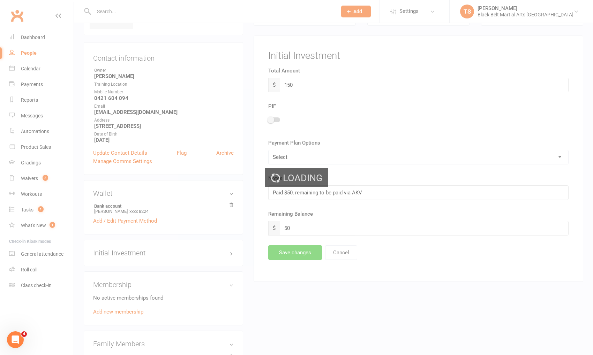
scroll to position [0, 0]
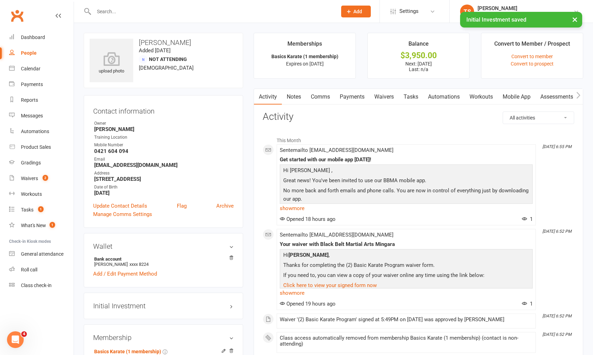
click at [319, 97] on link "Comms" at bounding box center [320, 97] width 29 height 16
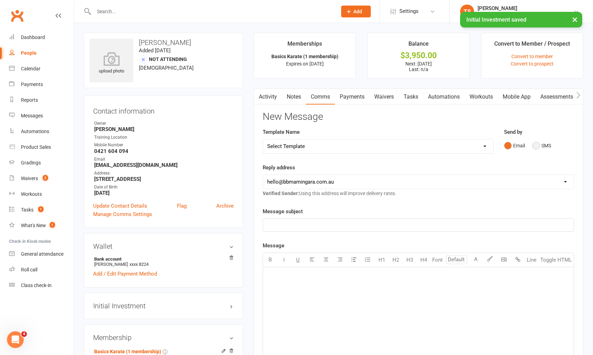
click at [537, 145] on button "SMS" at bounding box center [541, 145] width 19 height 13
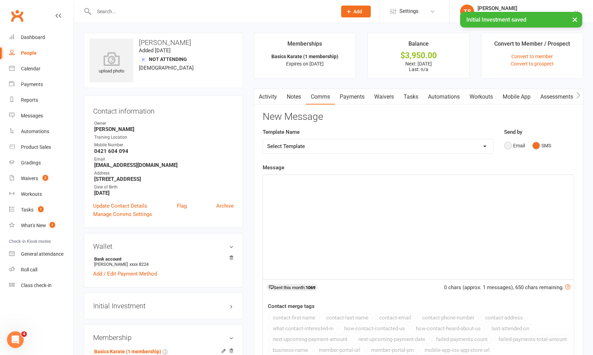
drag, startPoint x: 508, startPoint y: 145, endPoint x: 499, endPoint y: 156, distance: 14.2
click at [508, 145] on button "Email" at bounding box center [514, 145] width 21 height 13
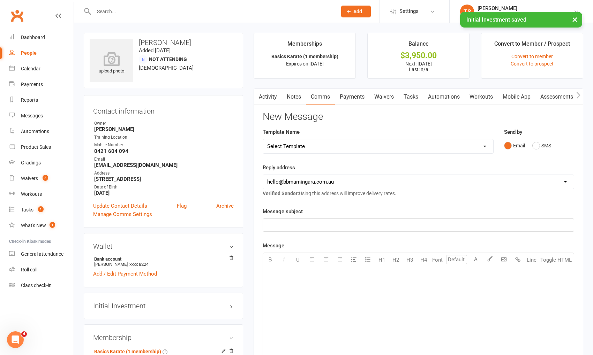
click at [453, 195] on div "Reply address hello@clubworx.com hello@bbmamingara.com.au pauline@blackbeltmart…" at bounding box center [419, 181] width 312 height 34
click at [375, 225] on p "﻿" at bounding box center [418, 225] width 302 height 8
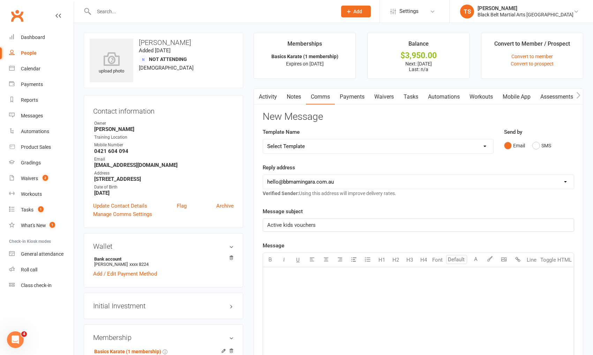
click at [366, 293] on div "﻿" at bounding box center [418, 320] width 311 height 105
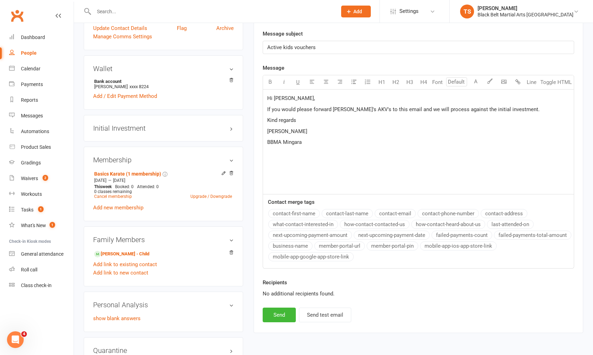
scroll to position [196, 0]
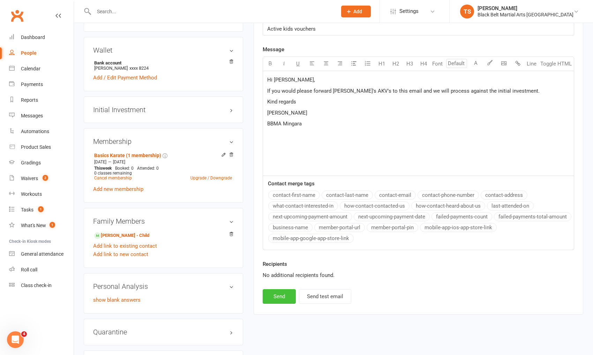
click at [282, 290] on button "Send" at bounding box center [279, 297] width 33 height 15
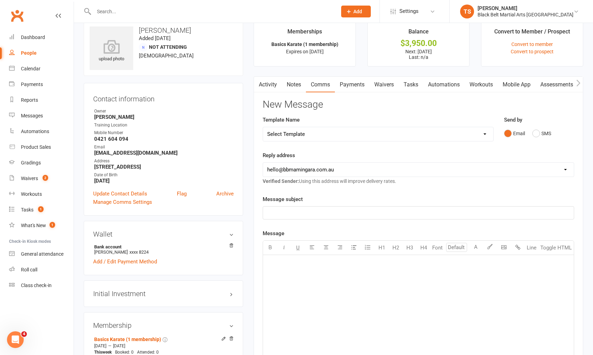
scroll to position [0, 0]
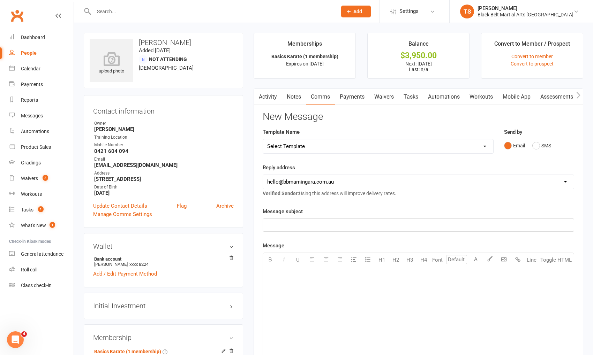
click at [113, 14] on input "text" at bounding box center [212, 12] width 240 height 10
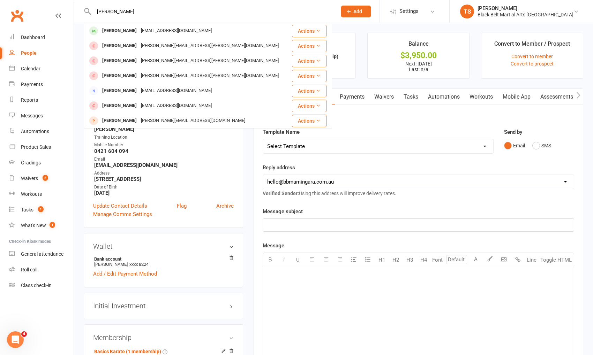
type input "nadia"
click at [123, 30] on div "Nadia Hermas" at bounding box center [119, 31] width 39 height 10
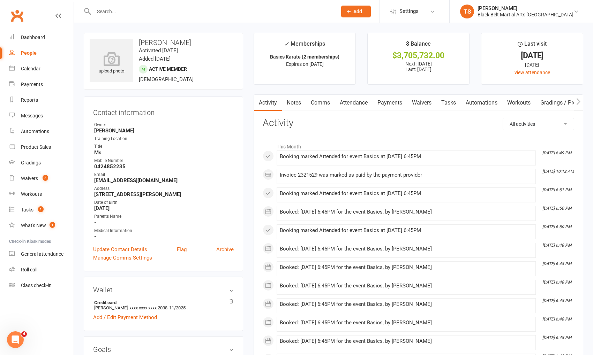
click at [387, 103] on link "Payments" at bounding box center [390, 103] width 35 height 16
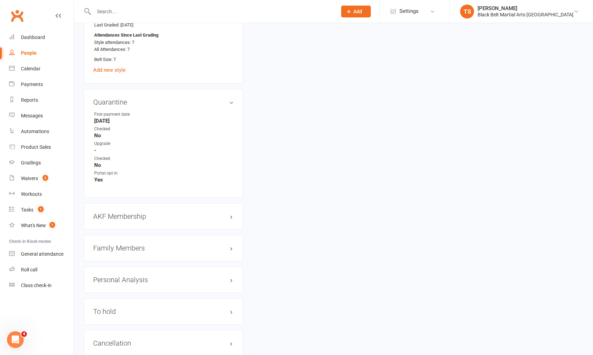
scroll to position [609, 0]
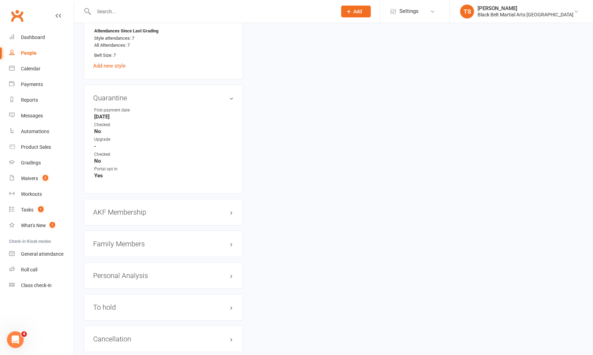
click at [117, 241] on h3 "Family Members" at bounding box center [163, 244] width 141 height 8
click at [116, 256] on link "Noah Clancy - Child" at bounding box center [114, 258] width 41 height 7
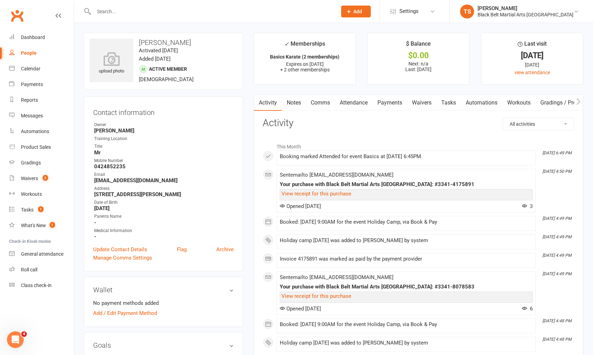
click at [392, 105] on link "Payments" at bounding box center [390, 103] width 35 height 16
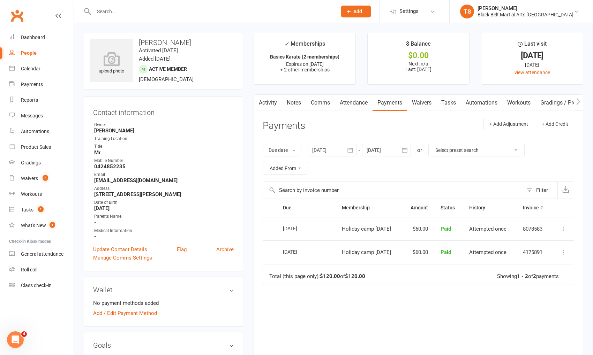
click at [112, 8] on input "text" at bounding box center [212, 12] width 240 height 10
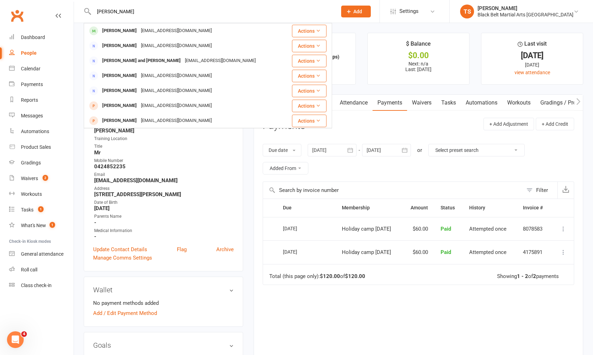
type input "mike"
click at [124, 32] on div "Mike Sandys" at bounding box center [119, 31] width 39 height 10
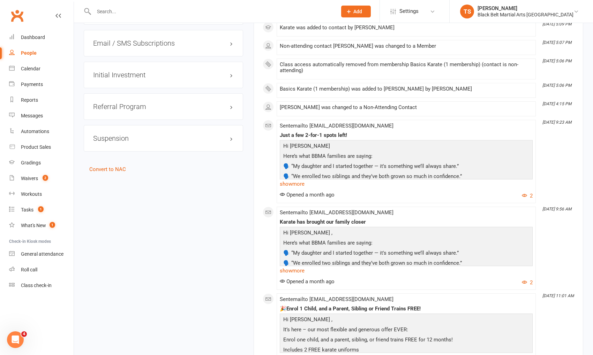
scroll to position [1021, 0]
click at [291, 188] on link "show more" at bounding box center [406, 183] width 253 height 10
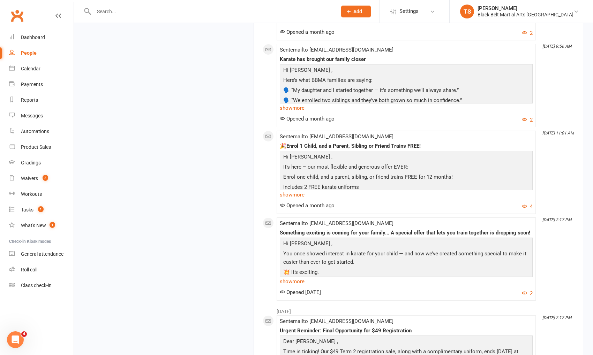
scroll to position [1241, 0]
click at [292, 199] on link "show more" at bounding box center [406, 194] width 253 height 10
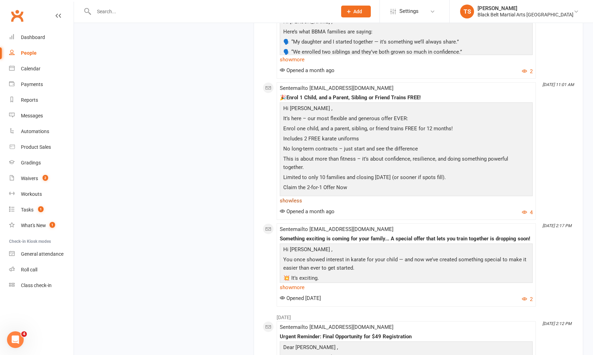
scroll to position [1303, 0]
